Goal: Transaction & Acquisition: Purchase product/service

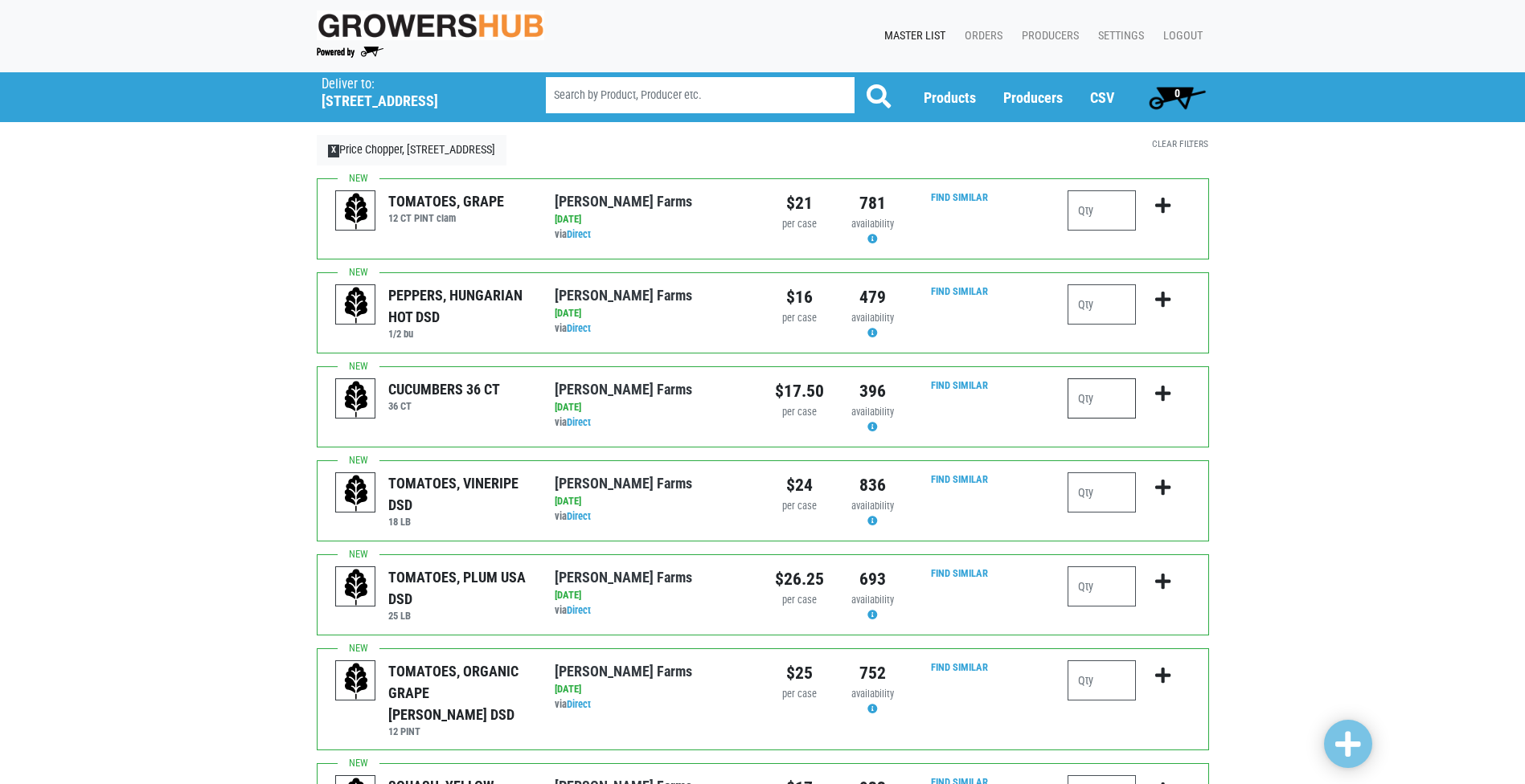
drag, startPoint x: 0, startPoint y: 0, endPoint x: 1108, endPoint y: 397, distance: 1177.0
click at [1108, 397] on input "number" at bounding box center [1101, 398] width 68 height 40
type input "4"
click at [1164, 390] on icon "submit" at bounding box center [1163, 394] width 15 height 18
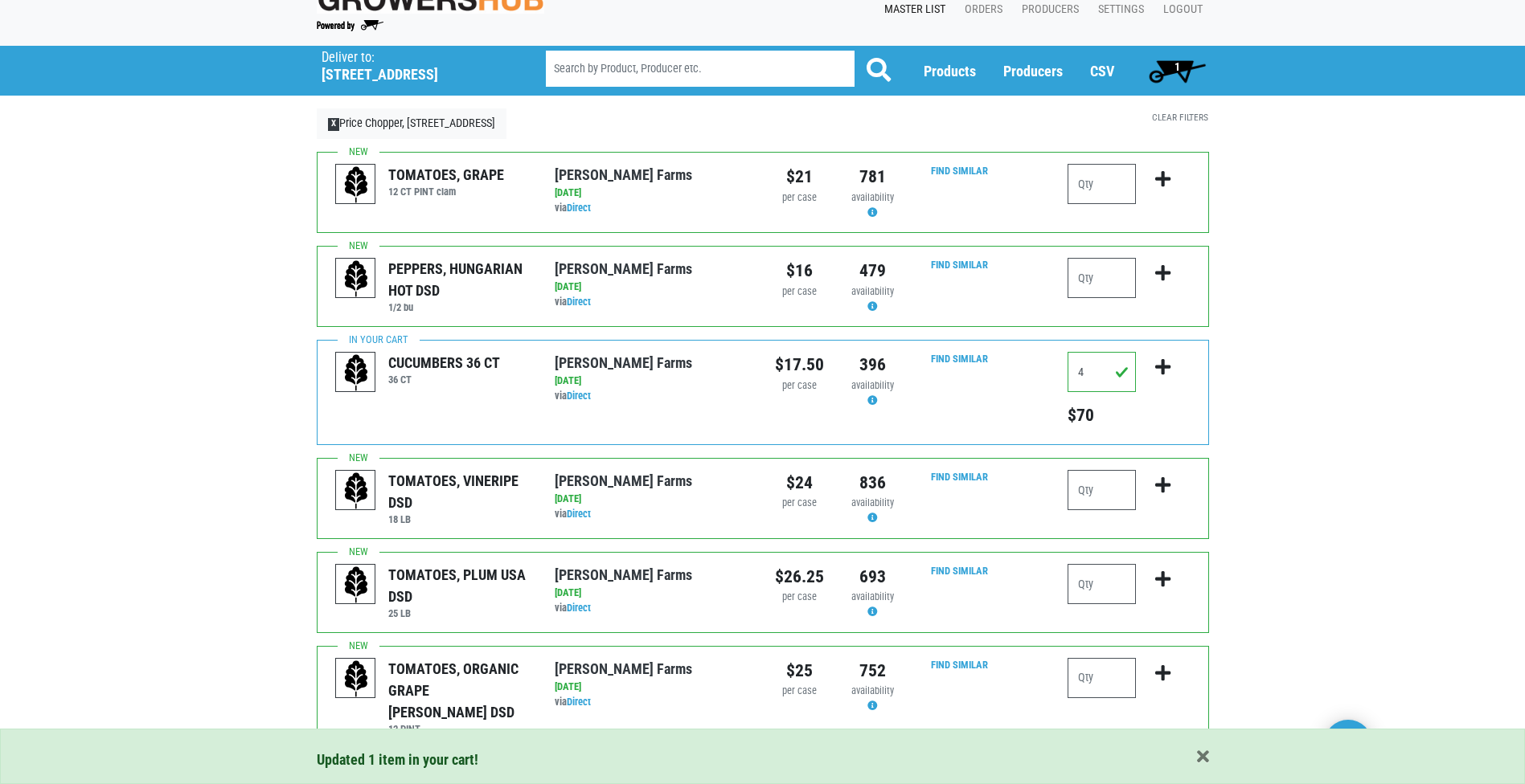
scroll to position [81, 0]
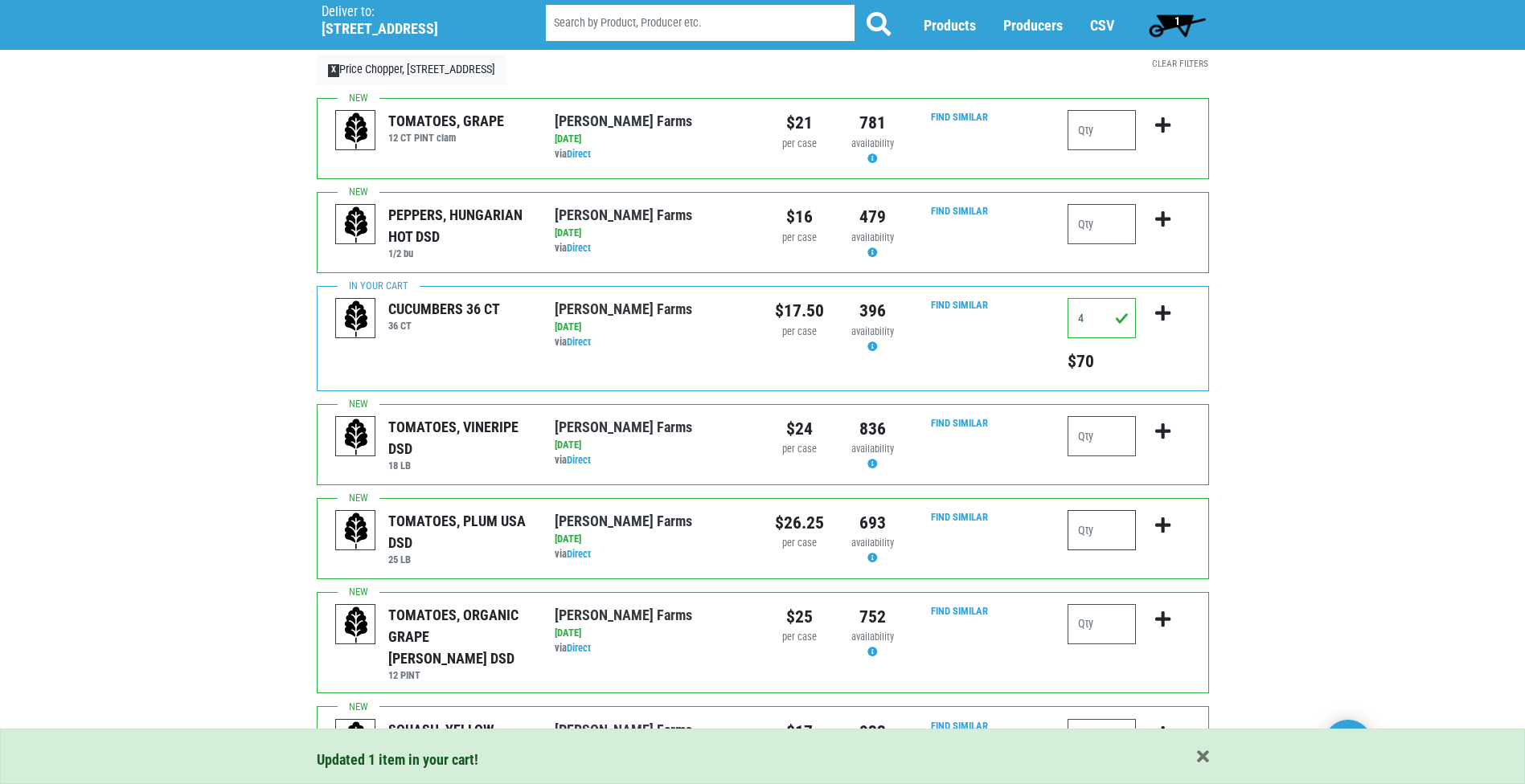
click at [1099, 532] on input "number" at bounding box center [1101, 531] width 68 height 40
type input "2"
click at [1157, 526] on icon "submit" at bounding box center [1163, 526] width 15 height 18
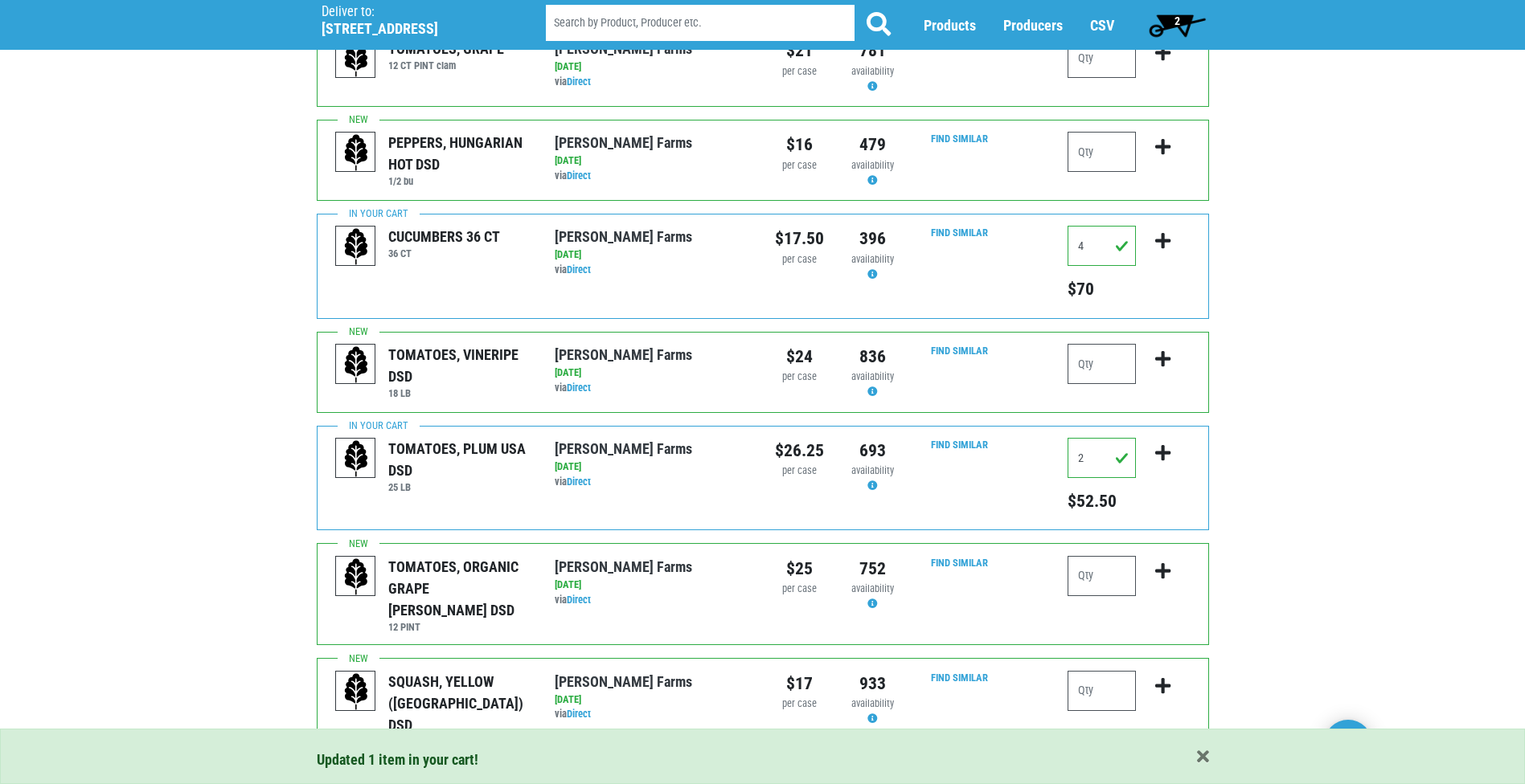
scroll to position [241, 0]
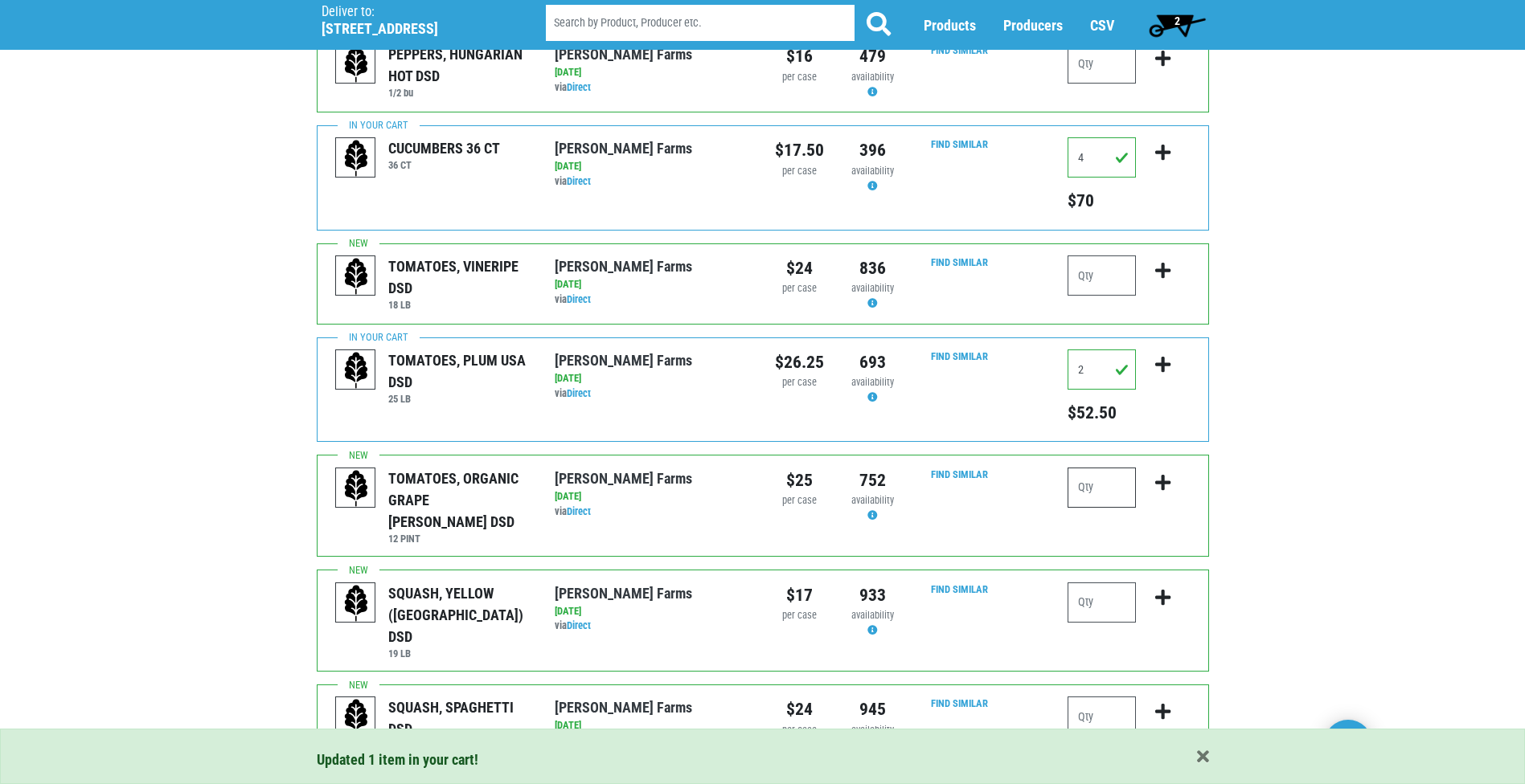
click at [1089, 486] on input "number" at bounding box center [1101, 488] width 68 height 40
click at [1097, 584] on input "number" at bounding box center [1101, 603] width 68 height 40
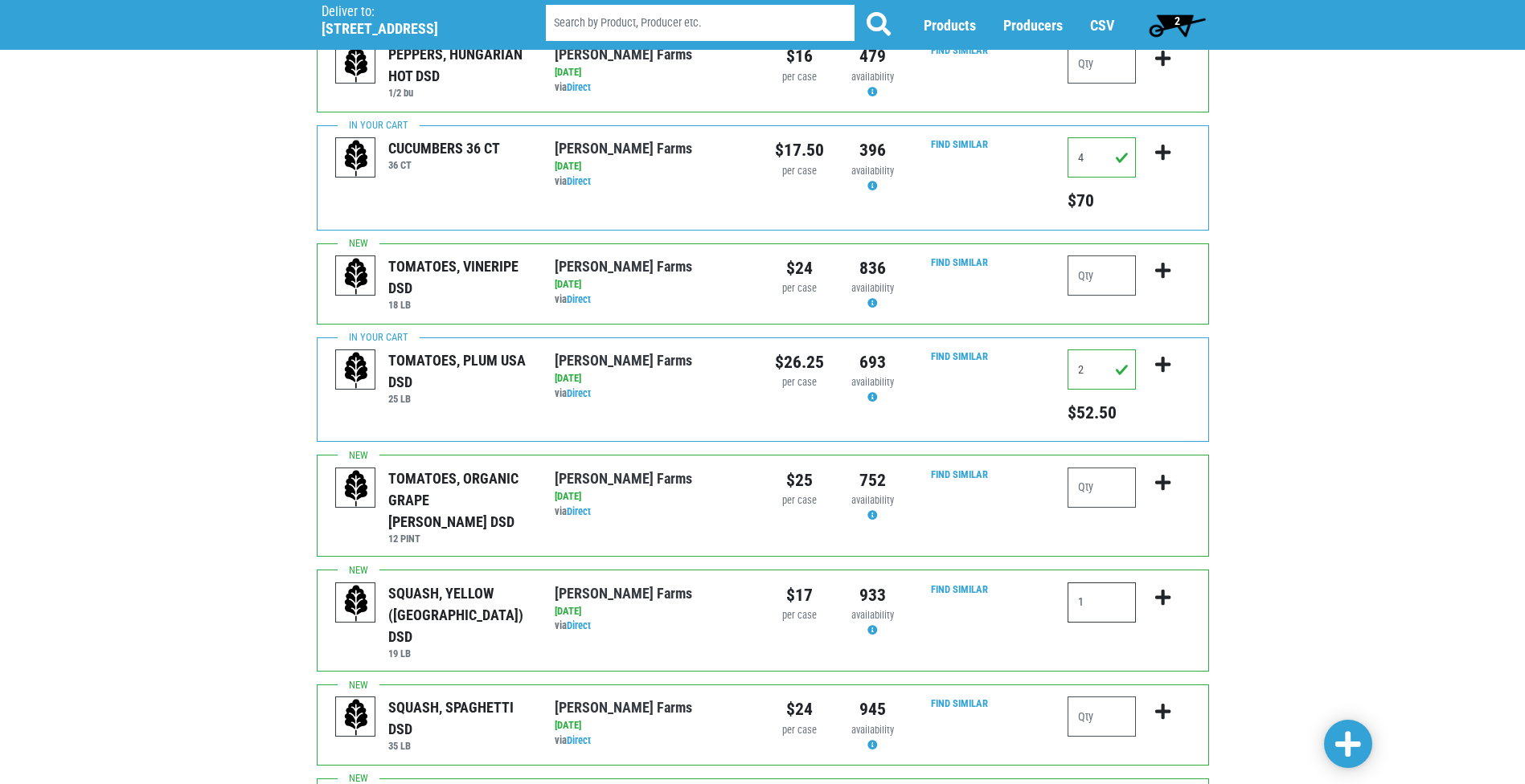
type input "1"
click at [1162, 589] on icon "submit" at bounding box center [1163, 598] width 15 height 18
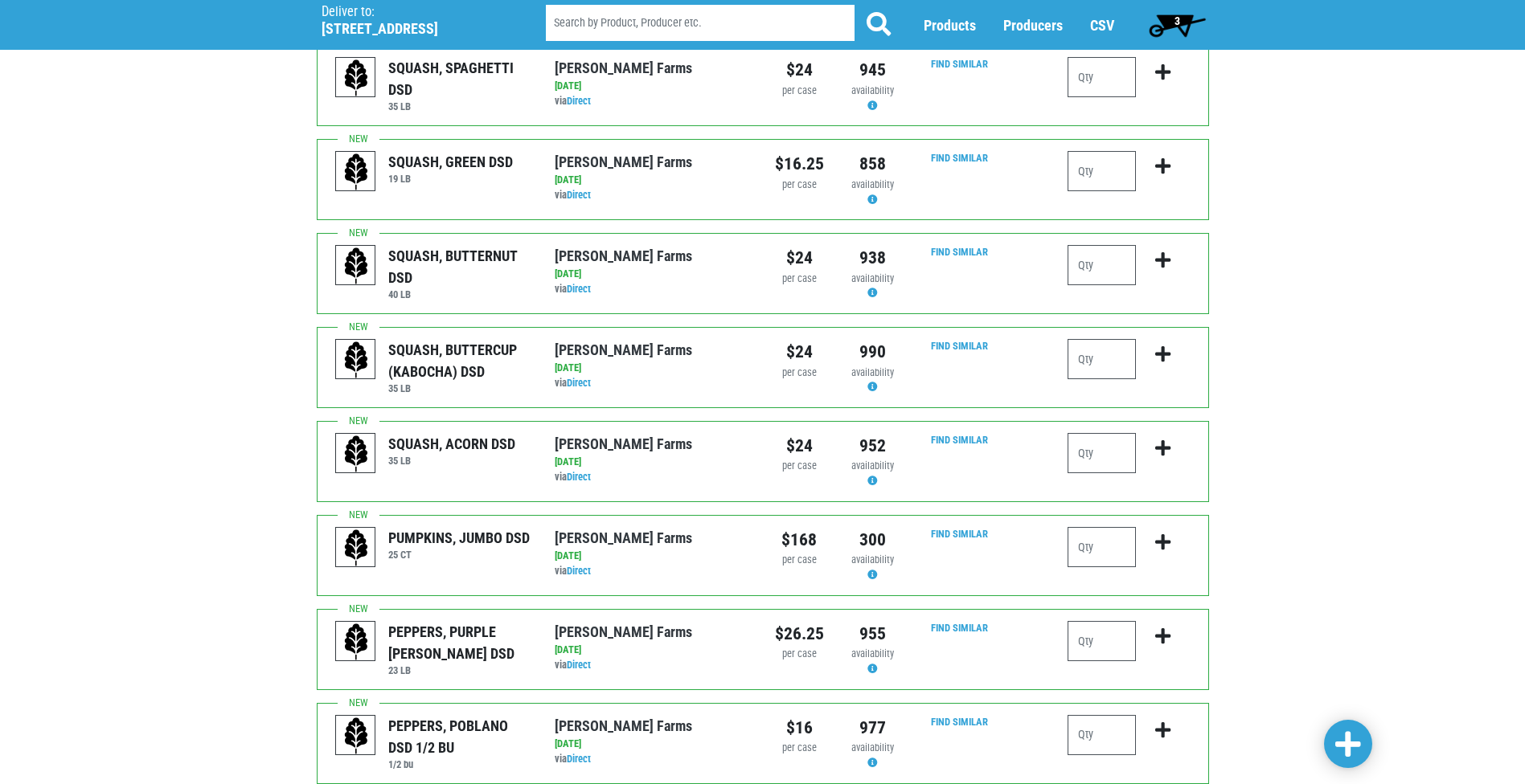
scroll to position [964, 0]
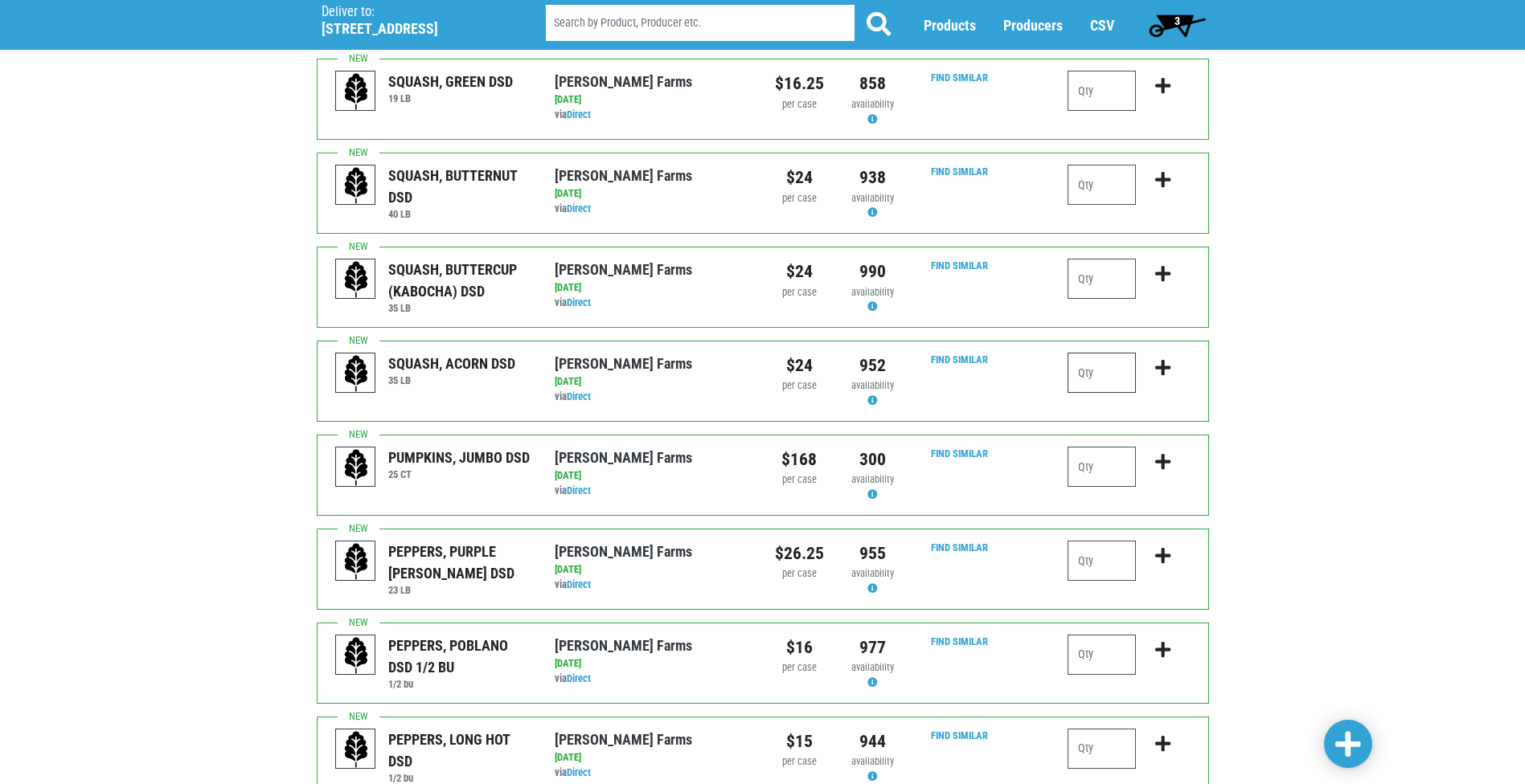
click at [1106, 353] on input "number" at bounding box center [1101, 373] width 68 height 40
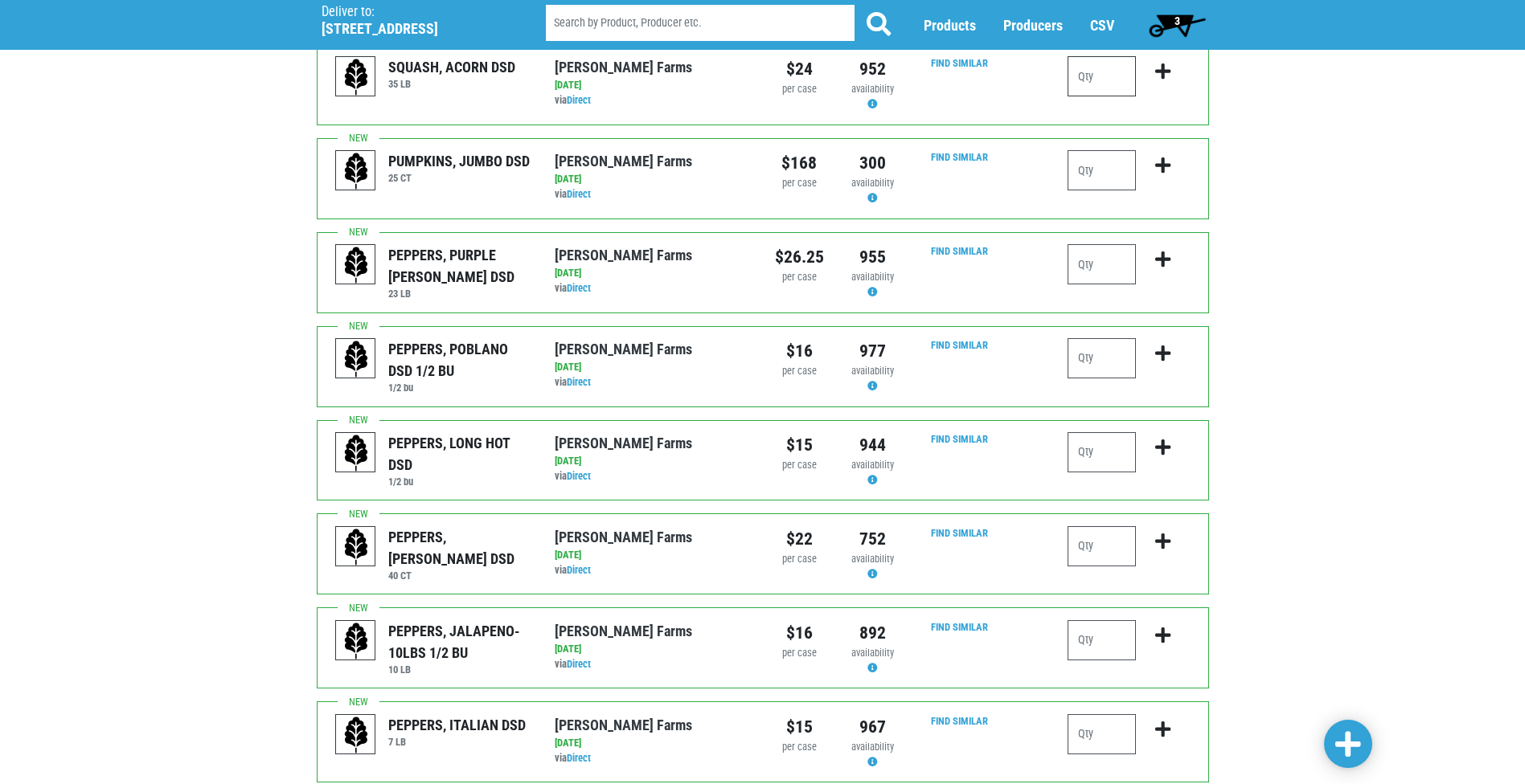
scroll to position [1286, 0]
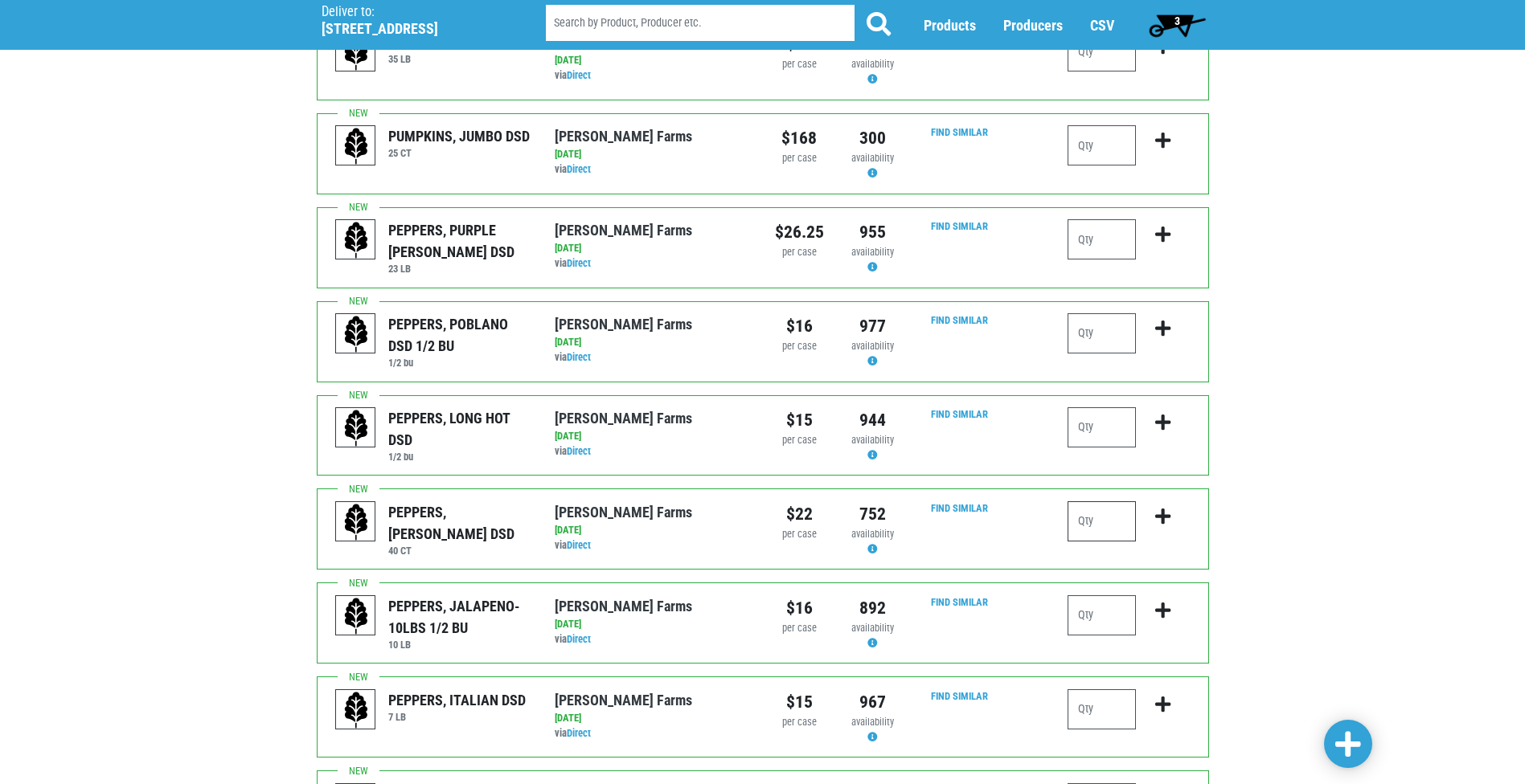
click at [1112, 507] on input "number" at bounding box center [1101, 521] width 68 height 40
type input "4"
click at [1159, 506] on button "submit" at bounding box center [1163, 527] width 38 height 51
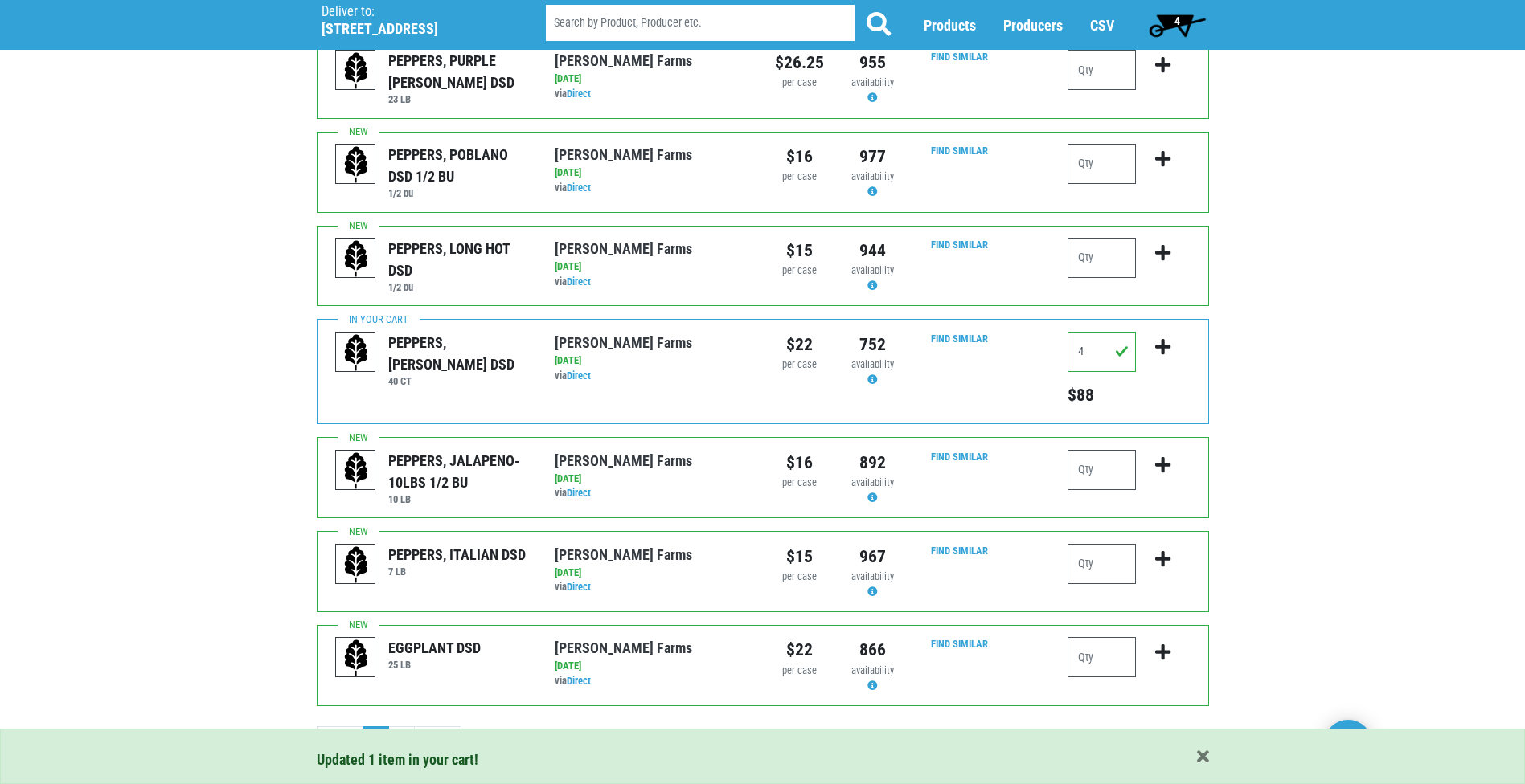
scroll to position [1458, 0]
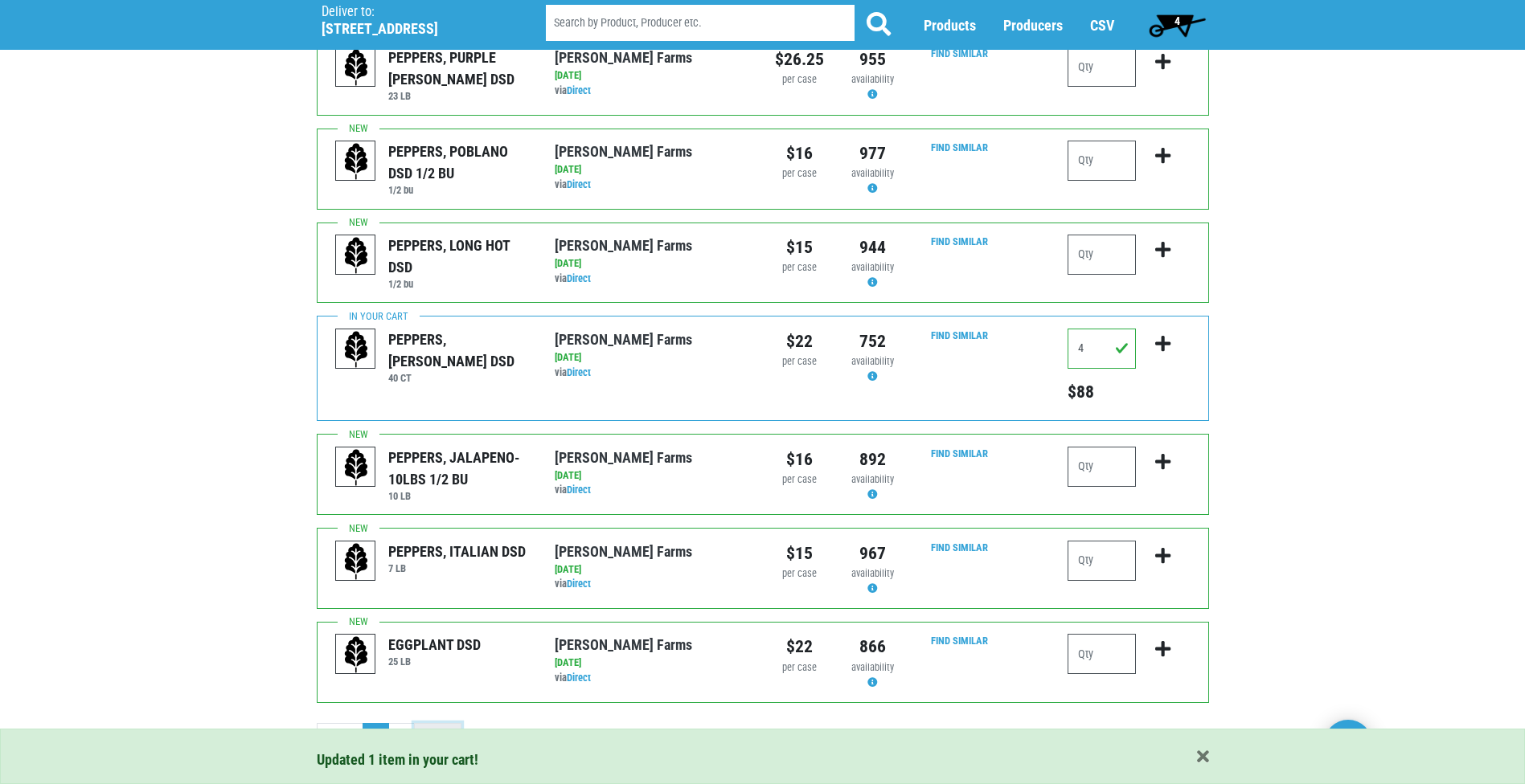
click at [434, 723] on link "Next ›" at bounding box center [437, 738] width 47 height 29
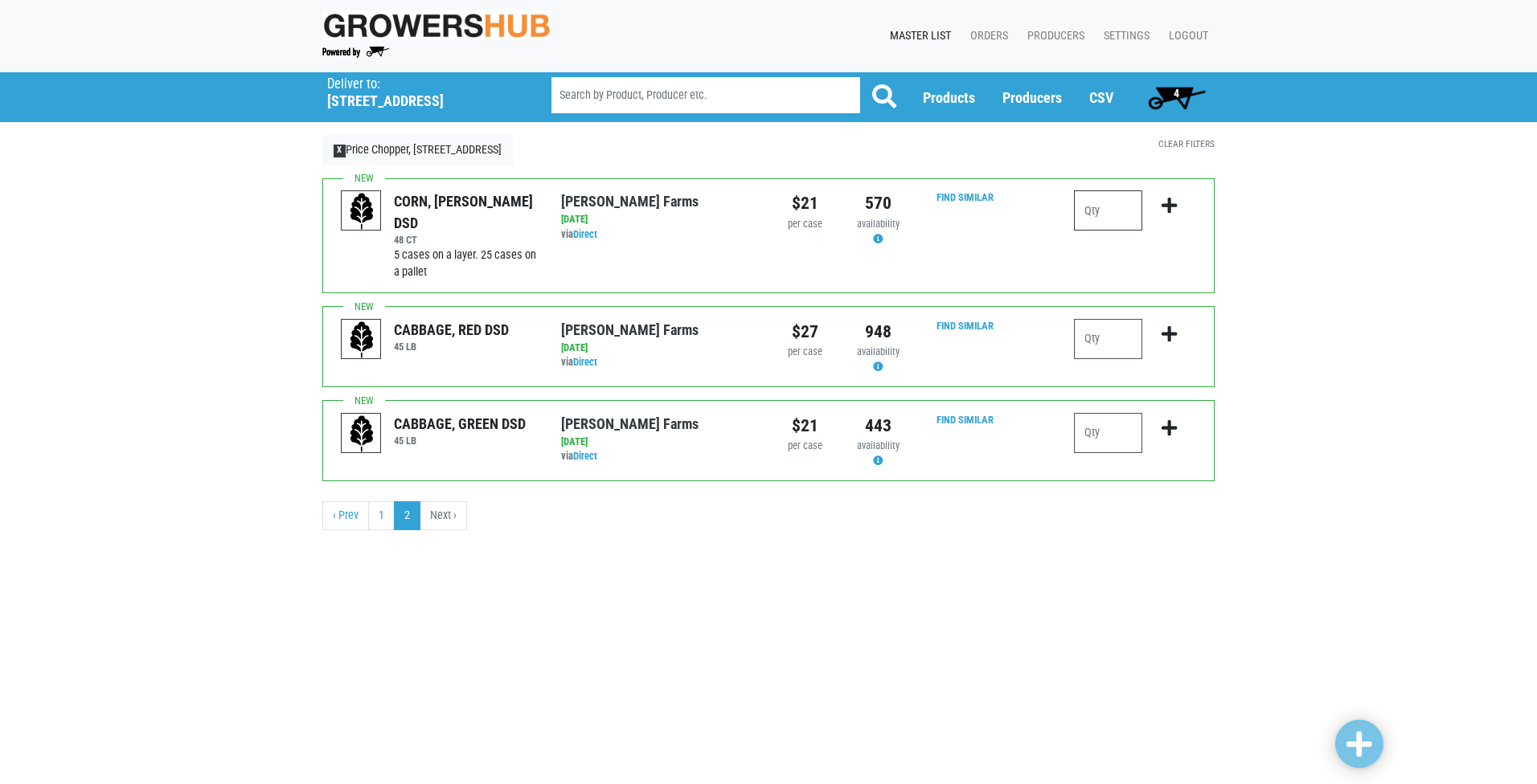
click at [1089, 215] on input "number" at bounding box center [1108, 210] width 68 height 40
type input "20"
click at [1170, 201] on icon "submit" at bounding box center [1169, 206] width 15 height 18
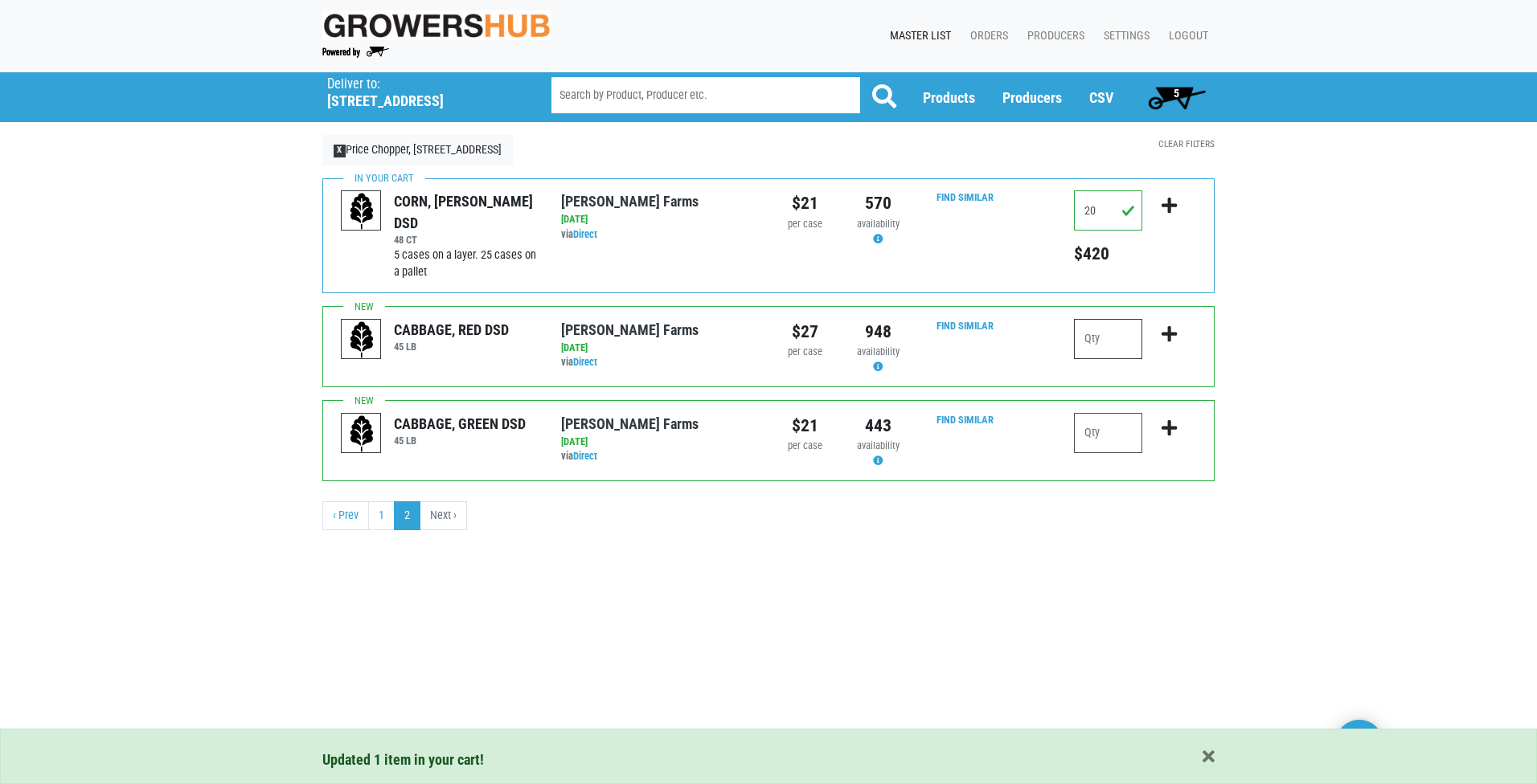
click at [1114, 334] on input "number" at bounding box center [1108, 339] width 68 height 40
click at [1074, 437] on input "number" at bounding box center [1108, 433] width 68 height 40
type input "4"
click at [1170, 425] on icon "submit" at bounding box center [1169, 428] width 15 height 18
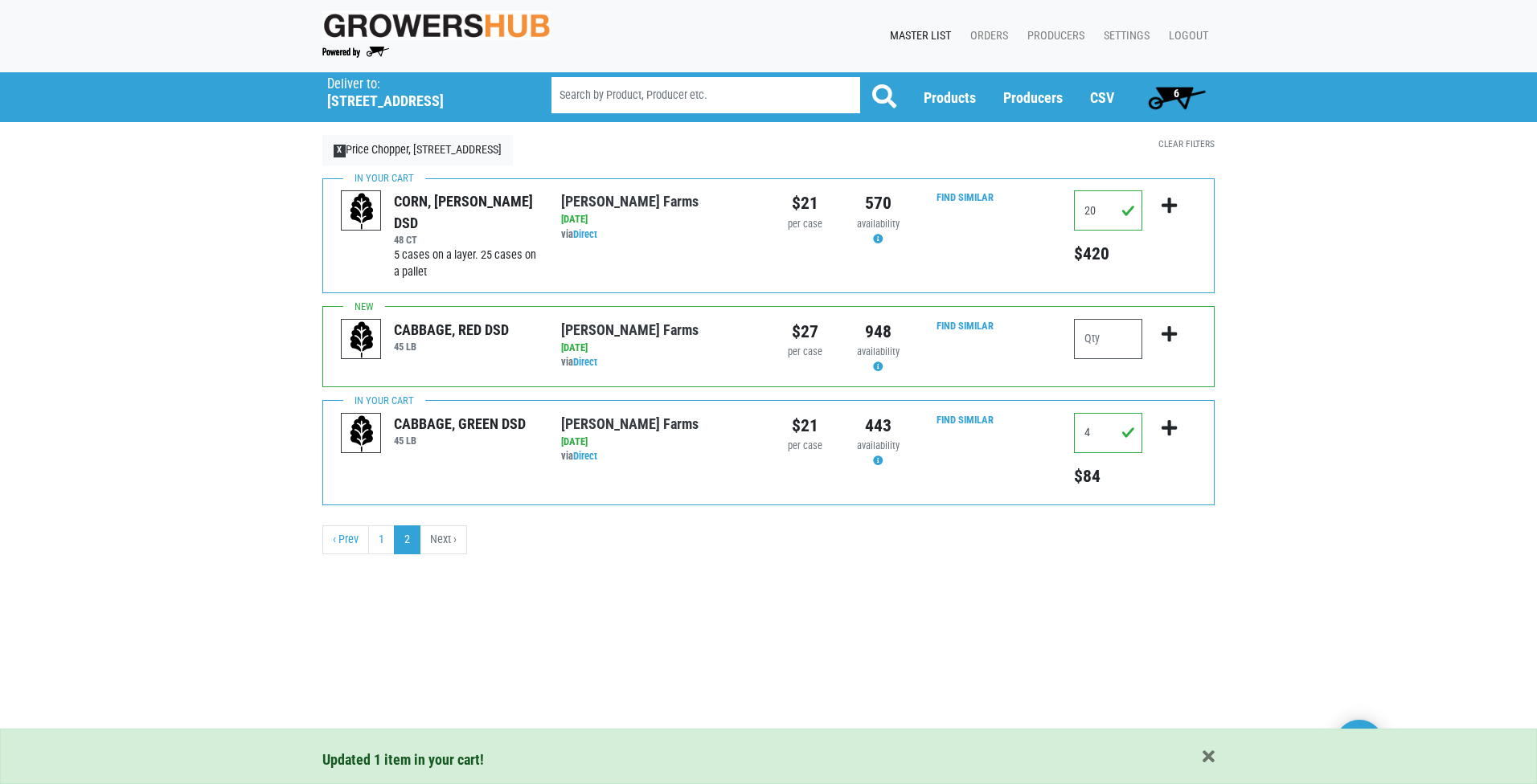
click at [1178, 97] on span "6" at bounding box center [1177, 93] width 5 height 13
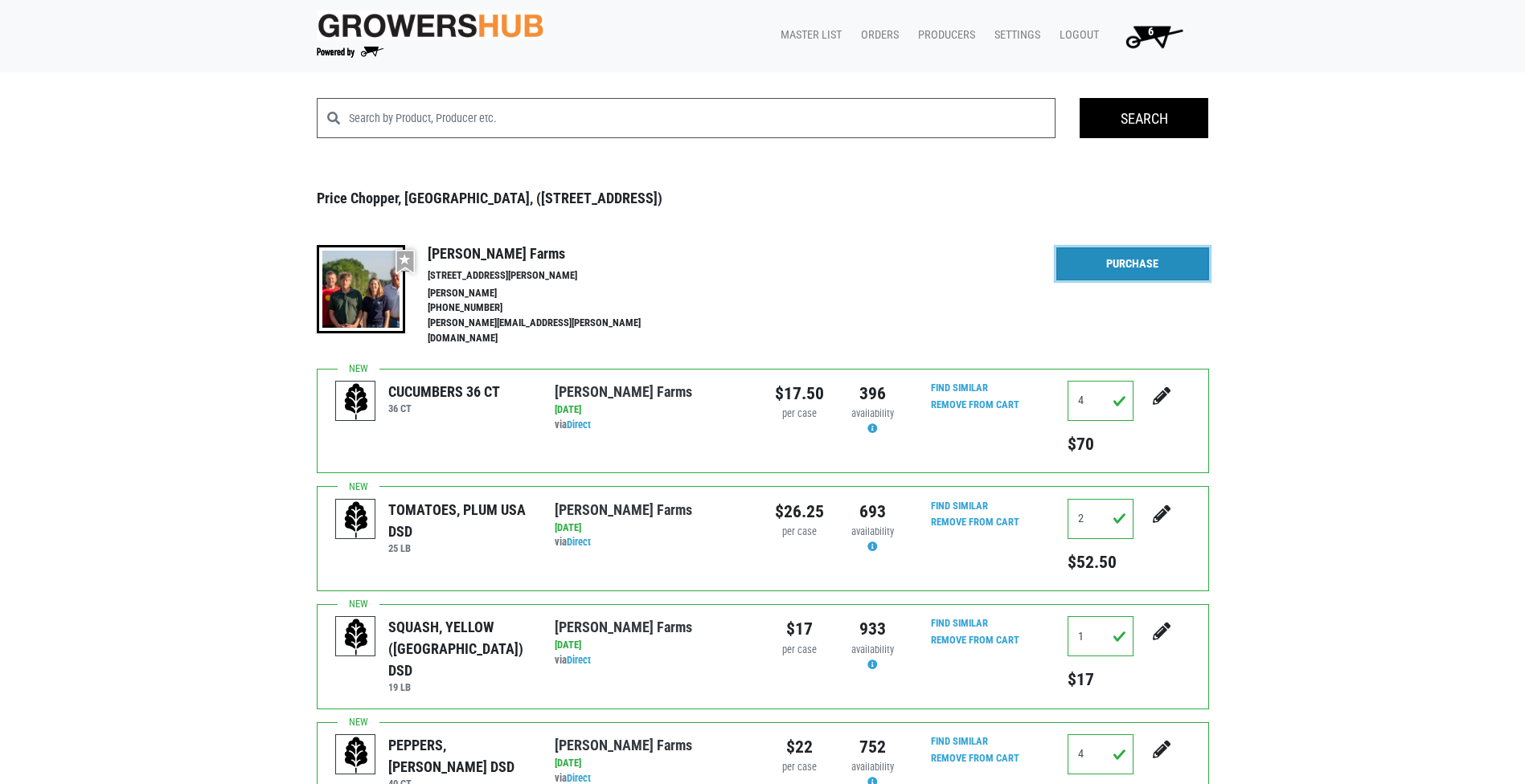
click at [1192, 266] on link "Purchase" at bounding box center [1133, 263] width 153 height 33
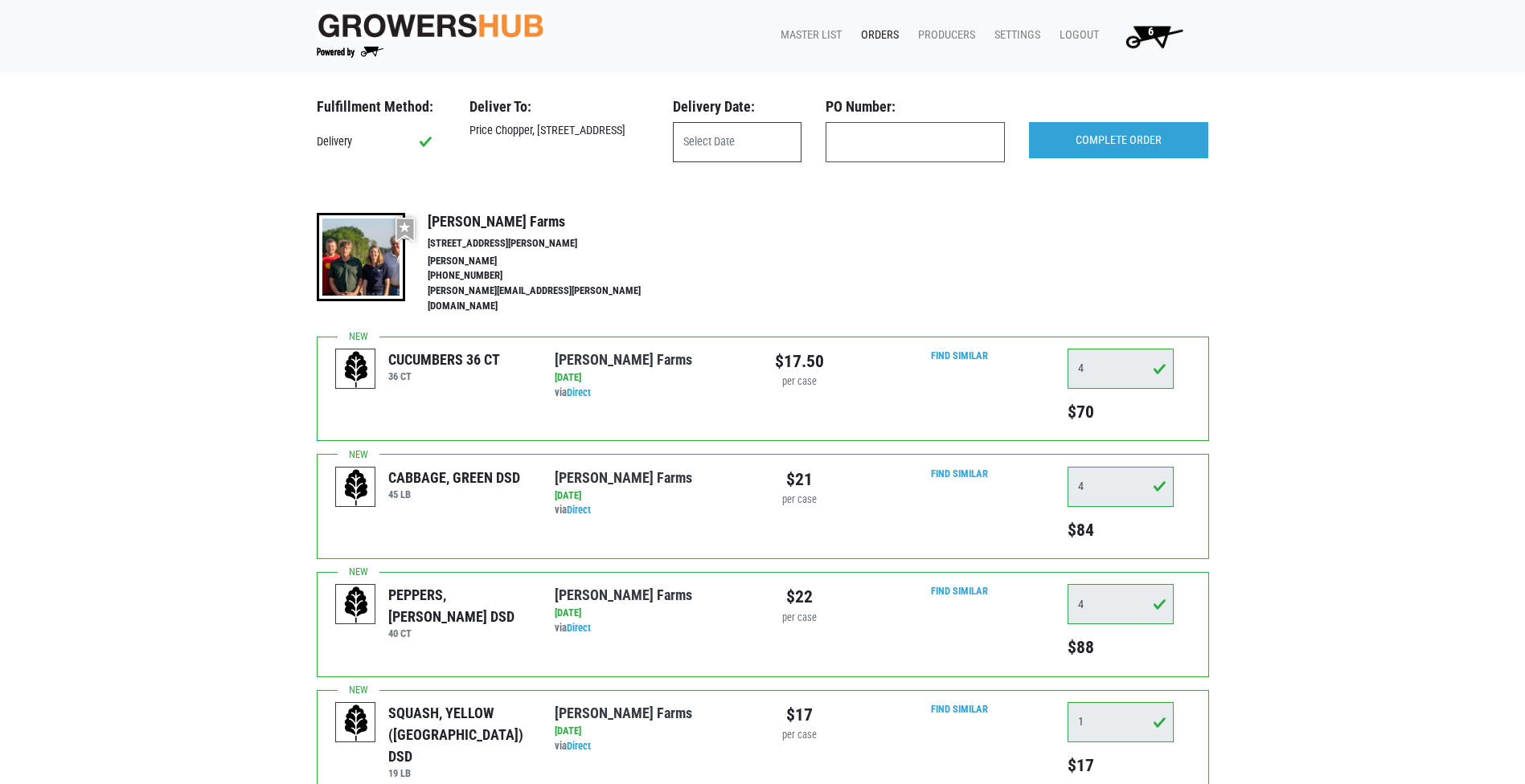
click at [771, 138] on input "text" at bounding box center [737, 142] width 129 height 40
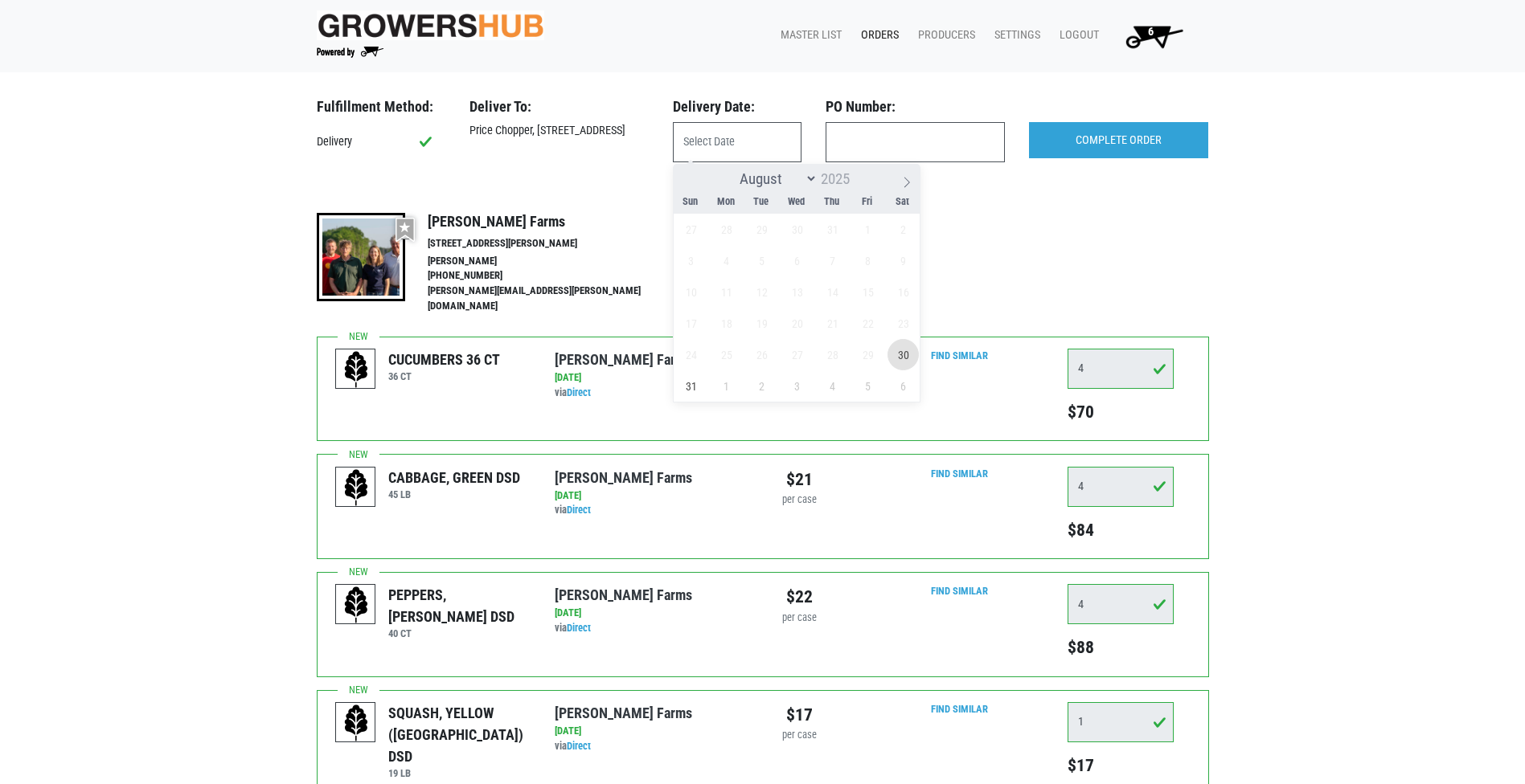
click at [904, 365] on span "30" at bounding box center [903, 355] width 32 height 32
type input "[DATE]"
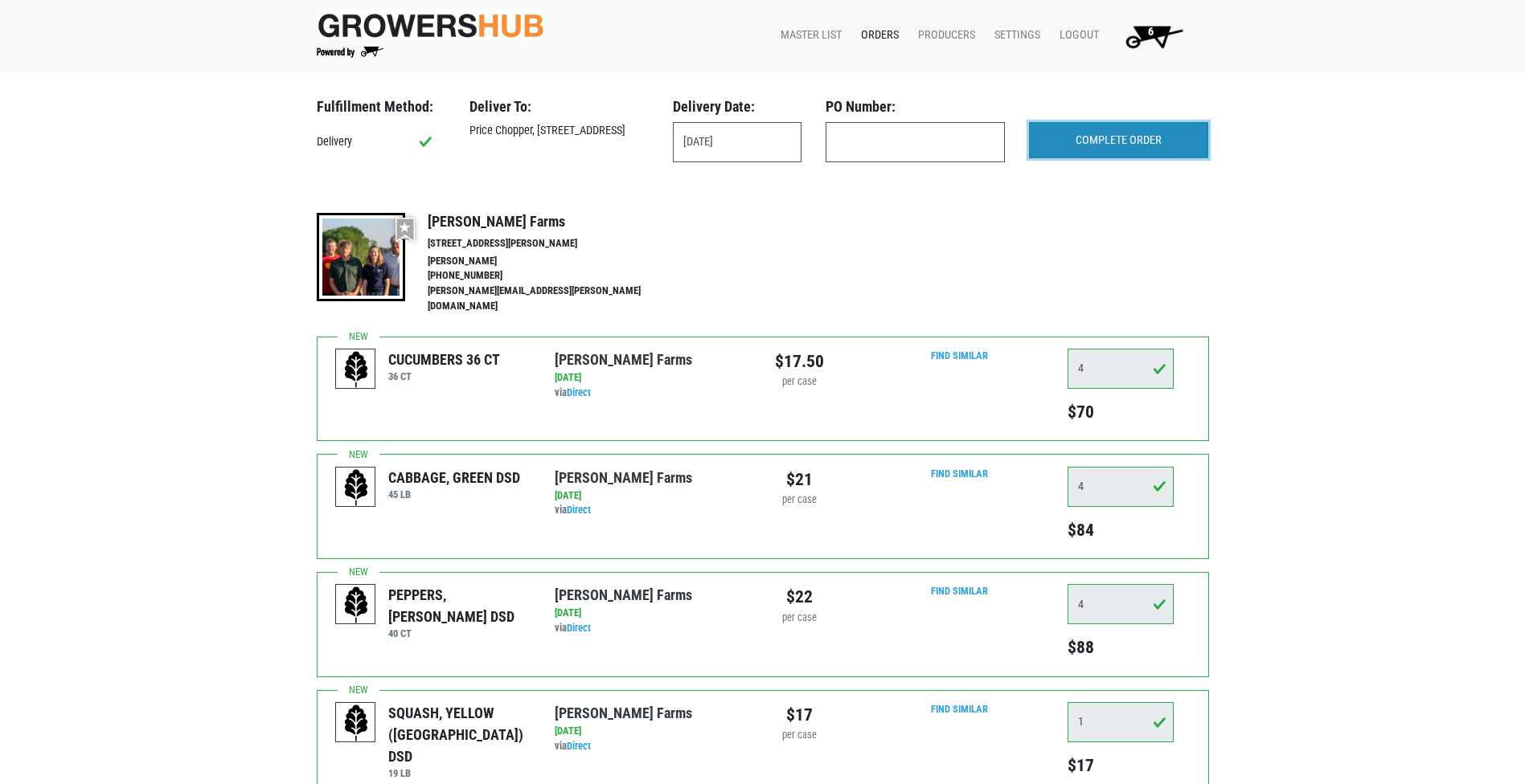
click at [1068, 134] on input "COMPLETE ORDER" at bounding box center [1118, 140] width 179 height 37
